Goal: Find specific page/section

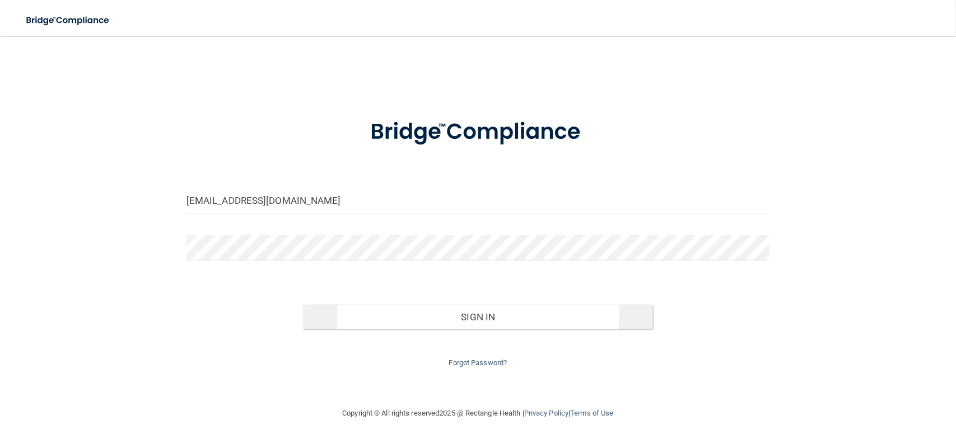
click at [375, 321] on body "Toggle navigation Manage My Enterprise Manage My Location [EMAIL_ADDRESS][DOMAI…" at bounding box center [478, 221] width 956 height 443
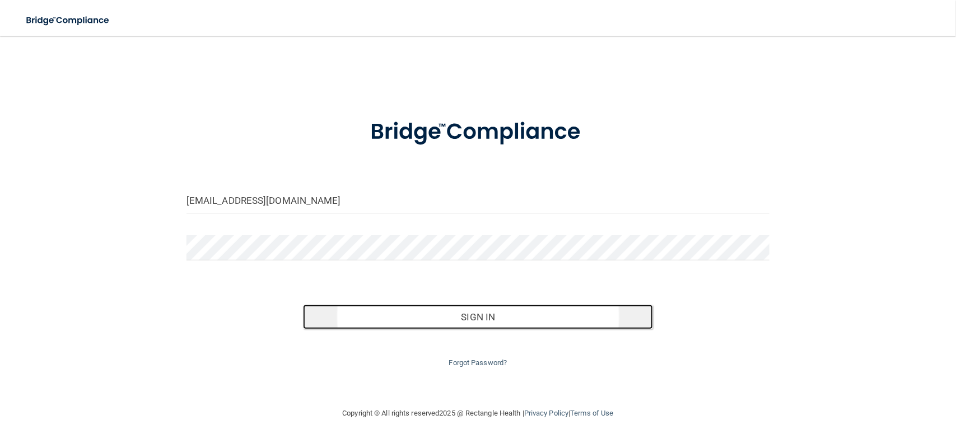
click at [375, 321] on button "Sign In" at bounding box center [478, 317] width 350 height 25
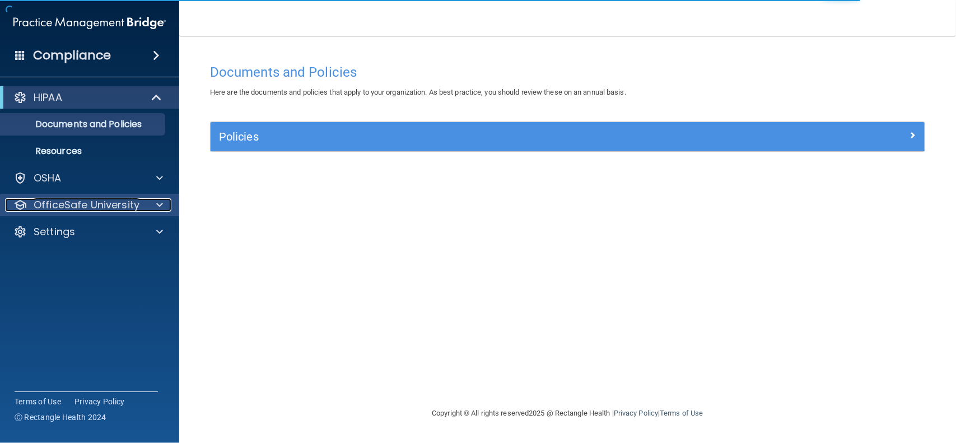
click at [155, 208] on div at bounding box center [158, 204] width 28 height 13
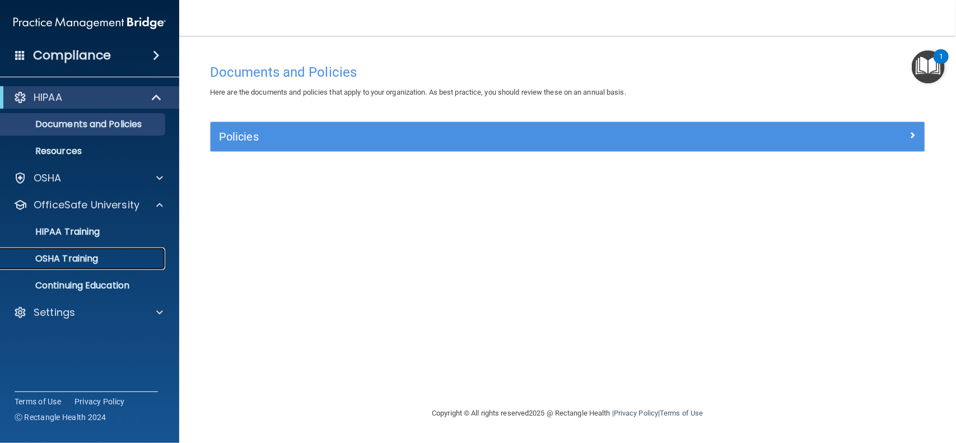
click at [125, 254] on div "OSHA Training" at bounding box center [83, 258] width 153 height 11
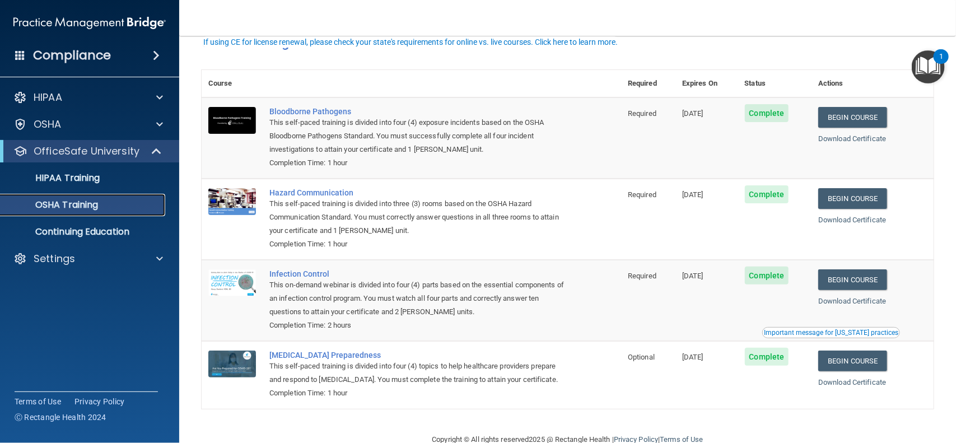
scroll to position [68, 0]
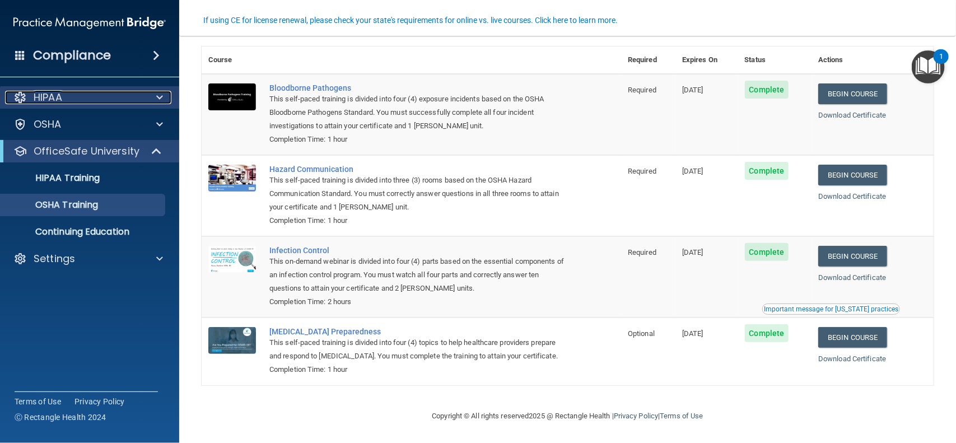
click at [95, 102] on div "HIPAA" at bounding box center [74, 97] width 139 height 13
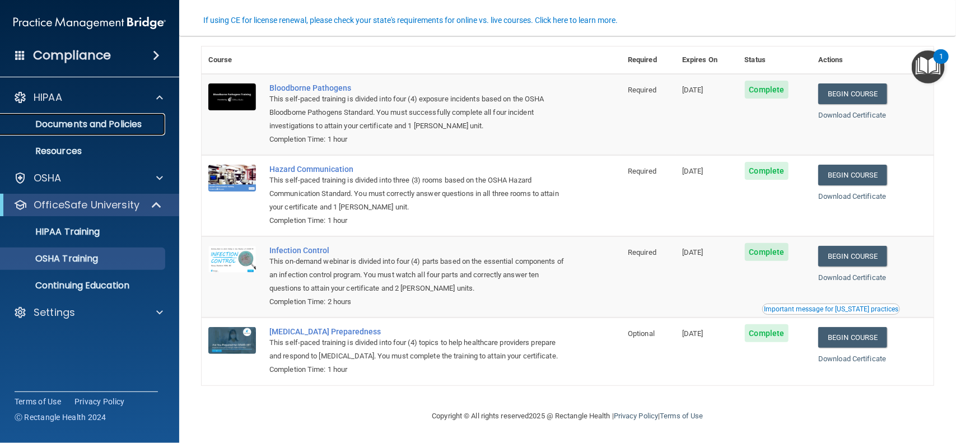
click at [108, 122] on p "Documents and Policies" at bounding box center [83, 124] width 153 height 11
